Goal: Information Seeking & Learning: Learn about a topic

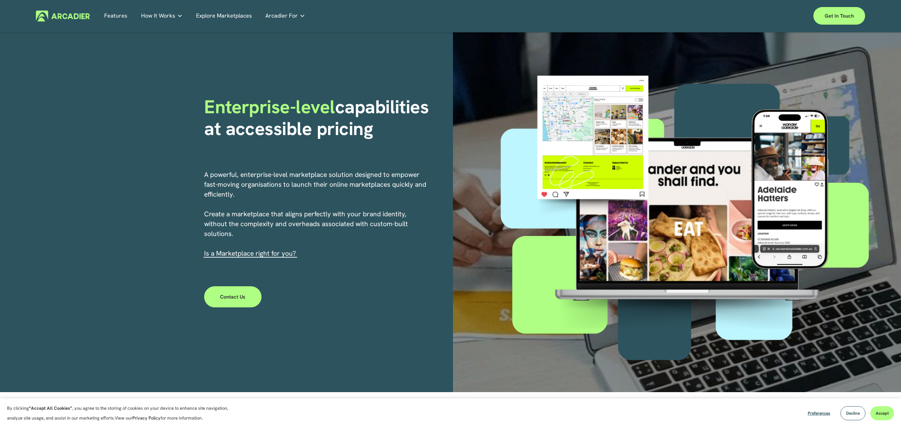
click at [207, 14] on link "Explore Marketplaces" at bounding box center [224, 16] width 56 height 11
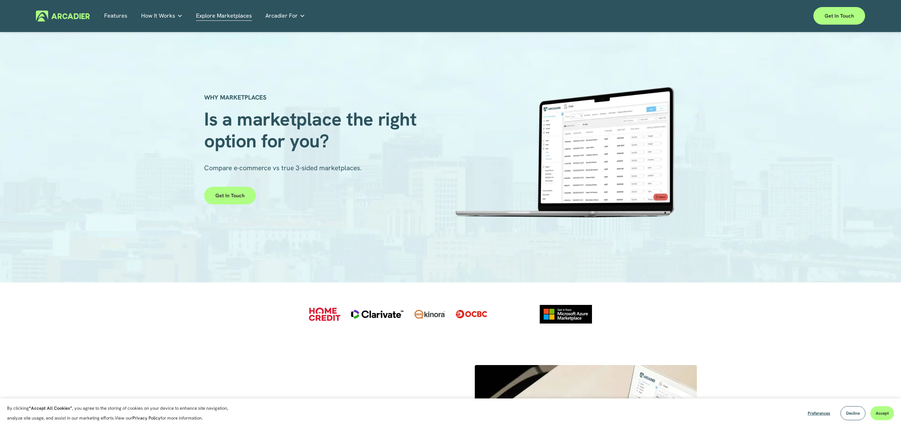
click at [120, 16] on link "Features" at bounding box center [115, 16] width 23 height 11
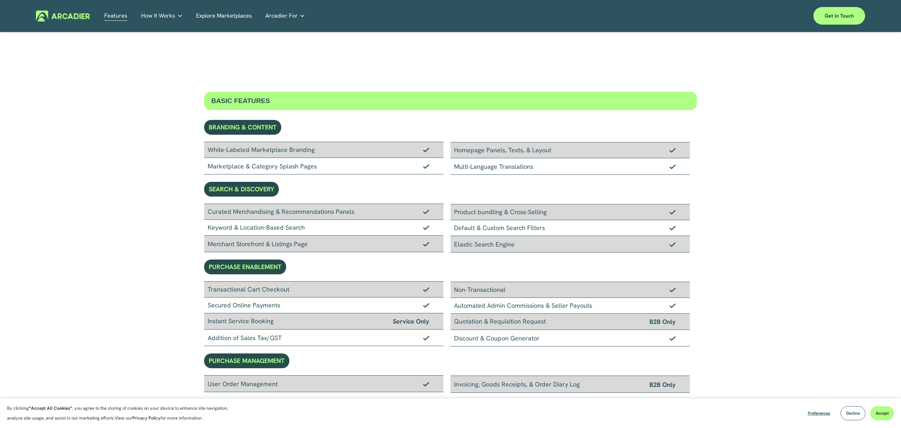
click at [0, 0] on h5 "Case Studies" at bounding box center [0, 0] width 0 height 0
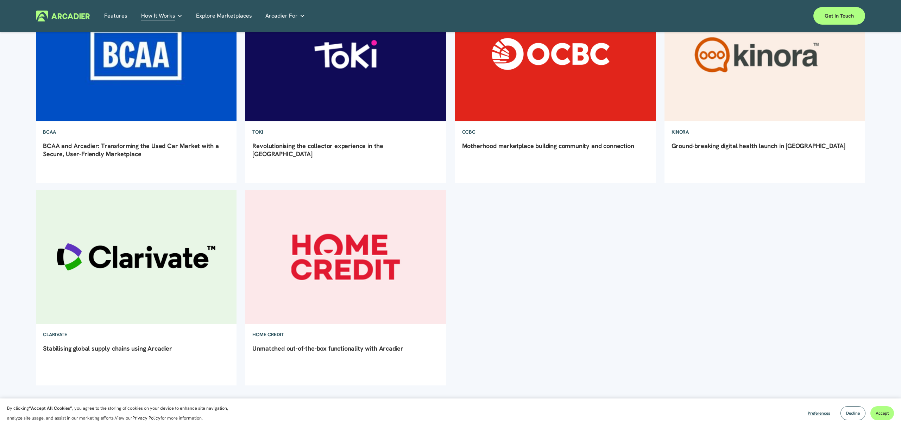
scroll to position [152, 0]
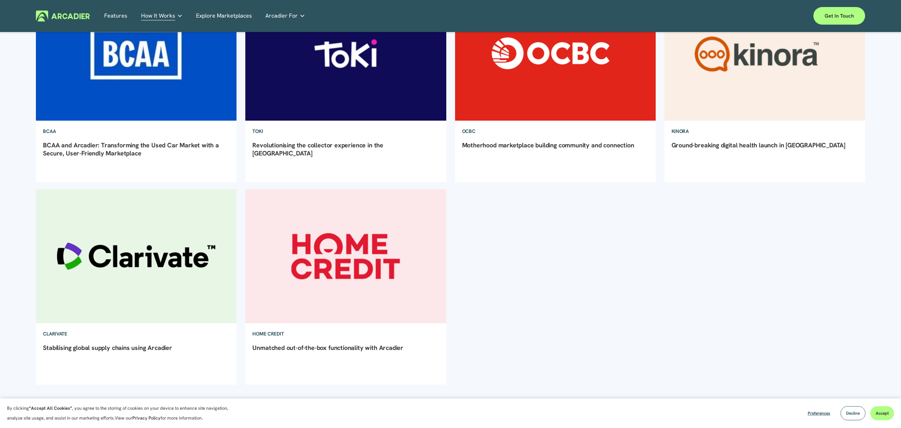
click at [159, 145] on link "BCAA and Arcadier: Transforming the Used Car Market with a Secure, User-Friendl…" at bounding box center [131, 149] width 176 height 16
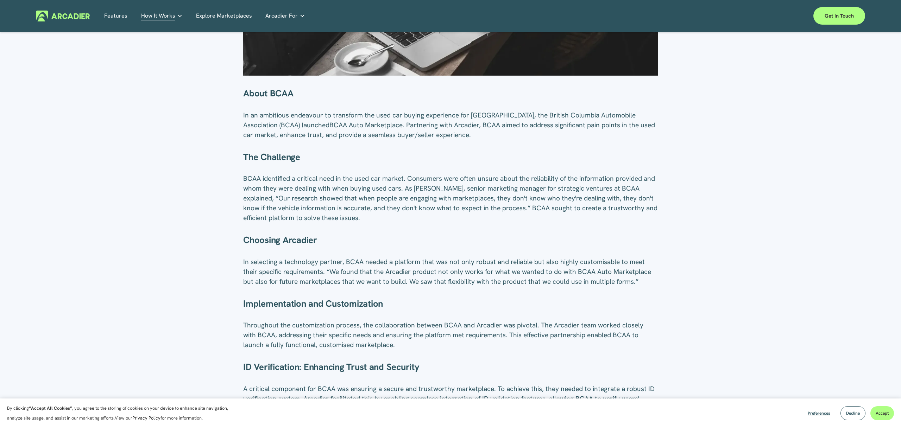
scroll to position [245, 0]
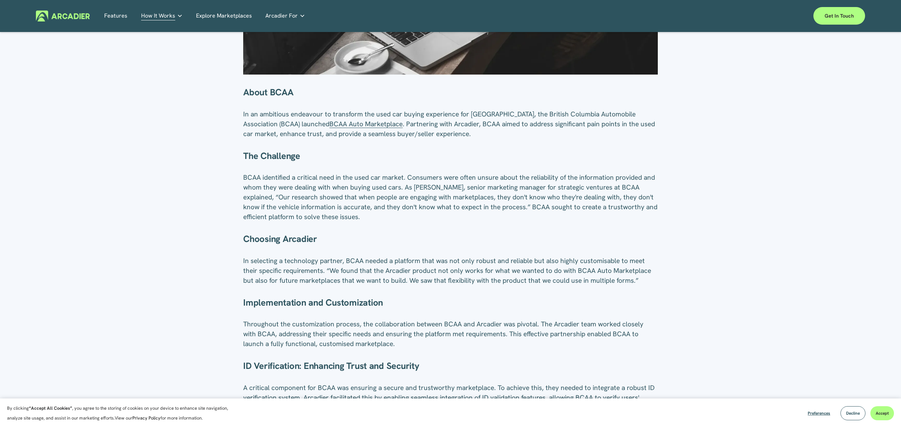
click at [391, 122] on span "BCAA Auto Marketplace" at bounding box center [365, 124] width 73 height 9
